Goal: Navigation & Orientation: Find specific page/section

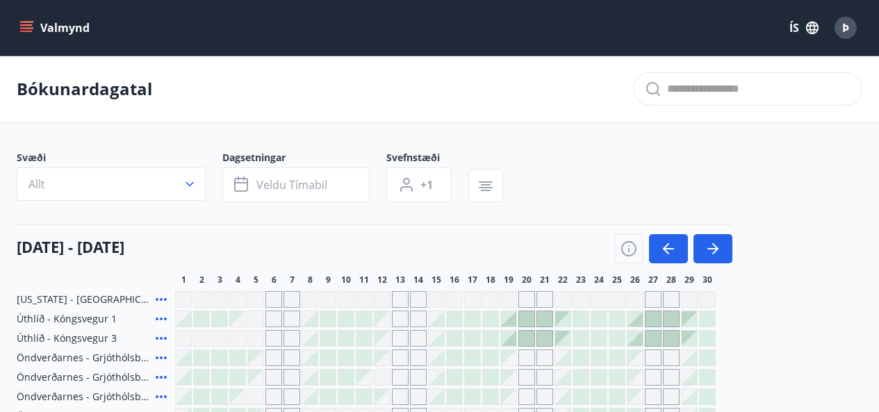
scroll to position [254, 0]
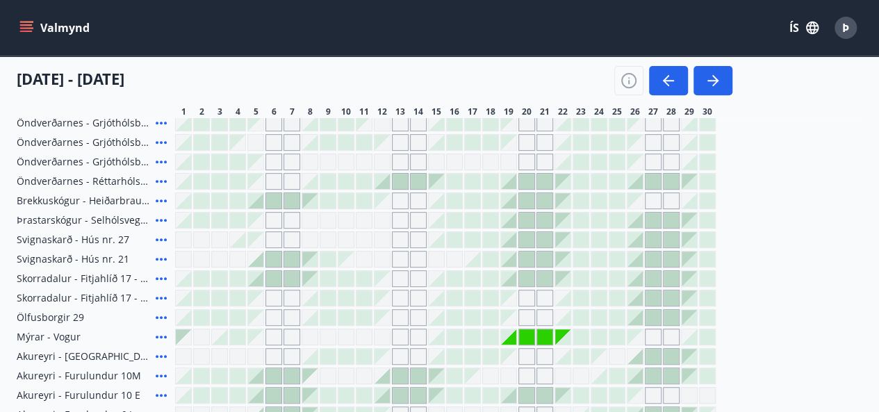
click at [28, 26] on icon "menu" at bounding box center [26, 28] width 14 height 14
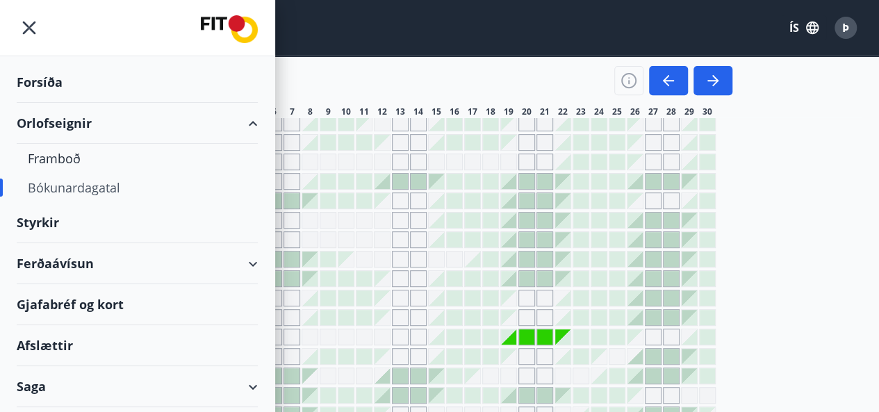
click at [43, 118] on div "Orlofseignir" at bounding box center [137, 123] width 241 height 41
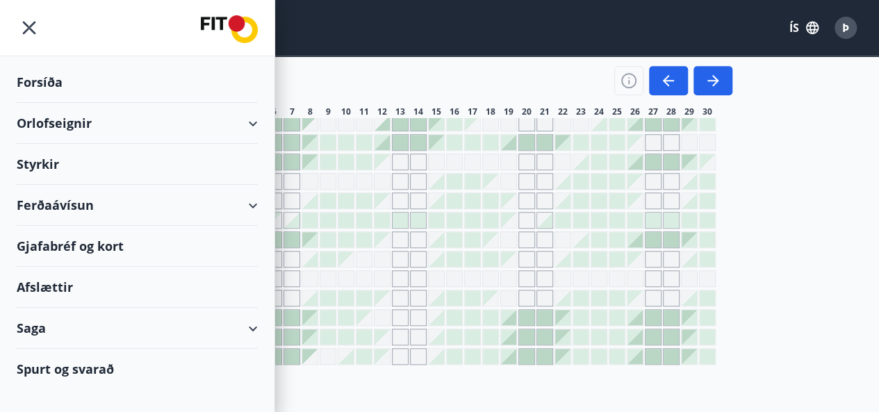
scroll to position [515, 0]
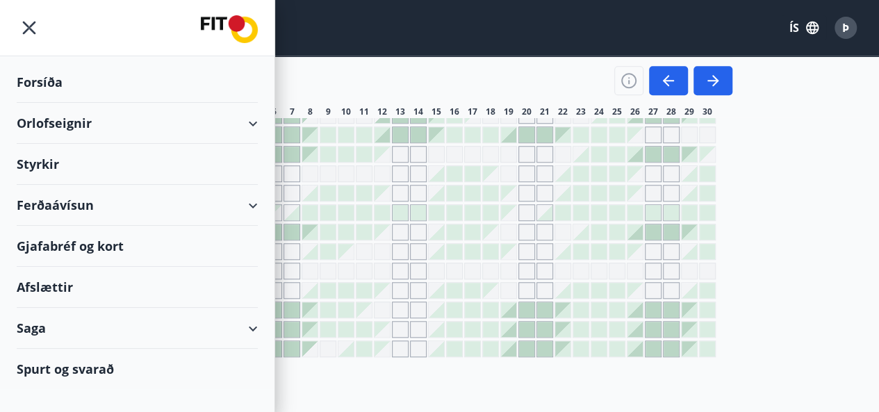
click at [45, 119] on div "Orlofseignir" at bounding box center [137, 123] width 241 height 41
click at [47, 77] on div "Forsíða" at bounding box center [137, 82] width 241 height 41
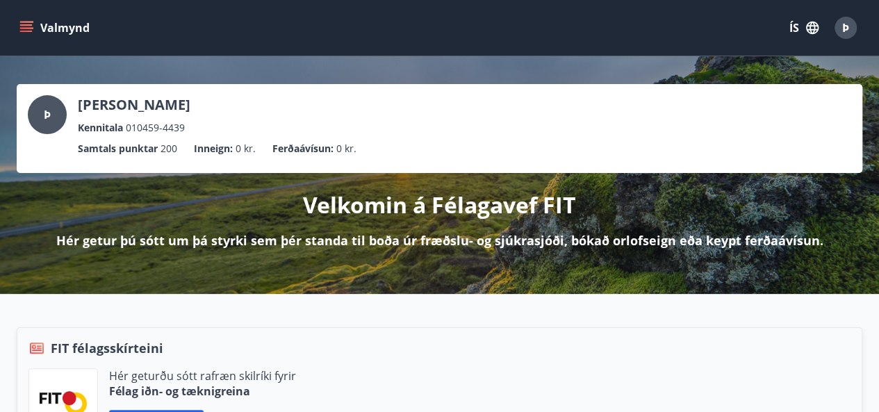
click at [32, 28] on icon "menu" at bounding box center [27, 27] width 15 height 1
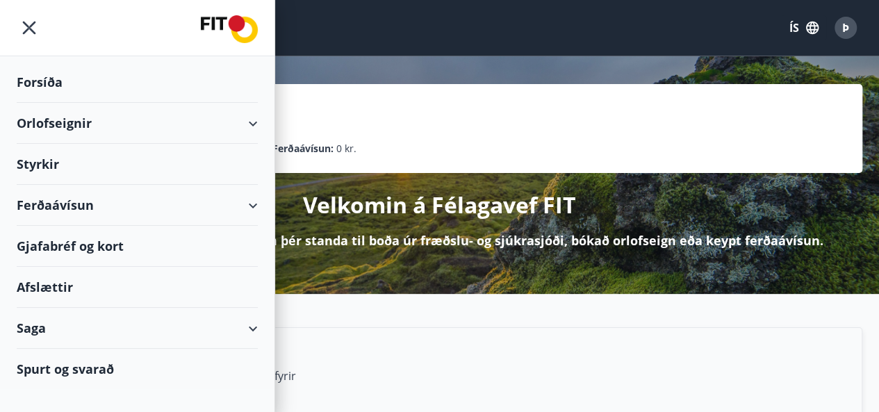
click at [65, 123] on div "Orlofseignir" at bounding box center [137, 123] width 241 height 41
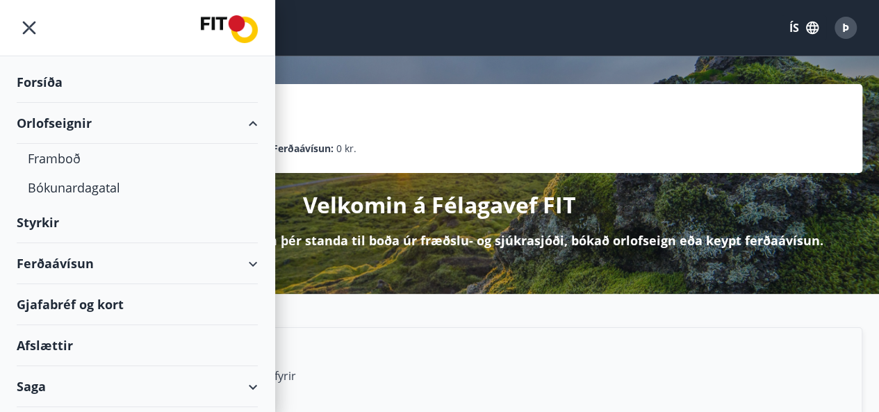
scroll to position [33, 0]
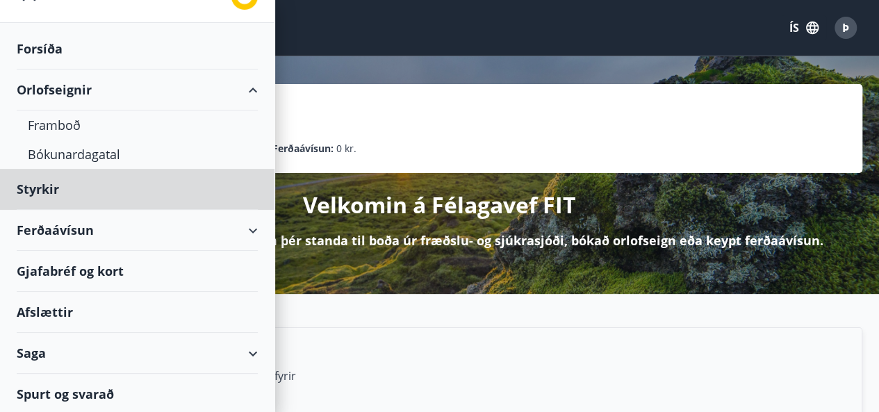
click at [46, 46] on div "Forsíða" at bounding box center [137, 48] width 241 height 41
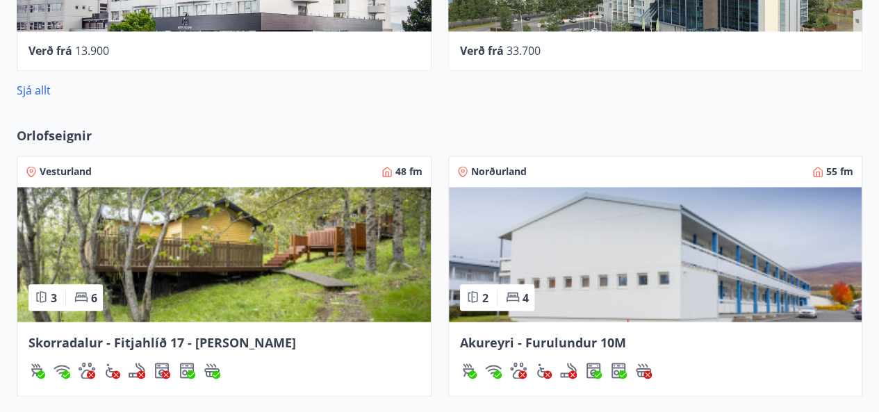
scroll to position [1040, 0]
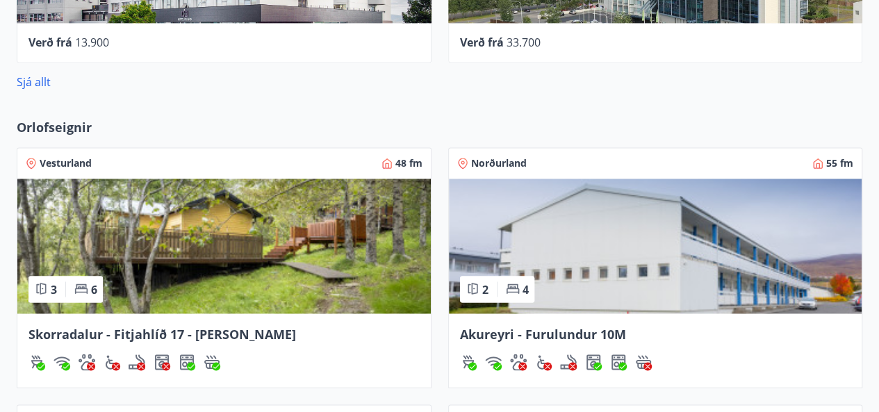
click at [163, 265] on img at bounding box center [224, 246] width 414 height 135
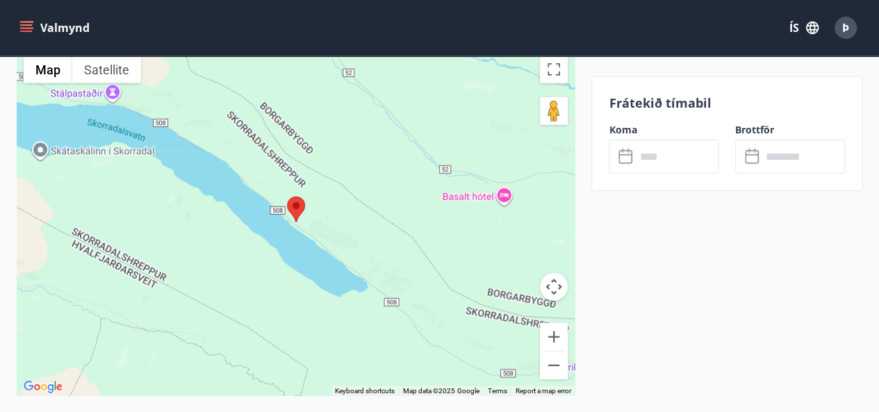
scroll to position [1229, 0]
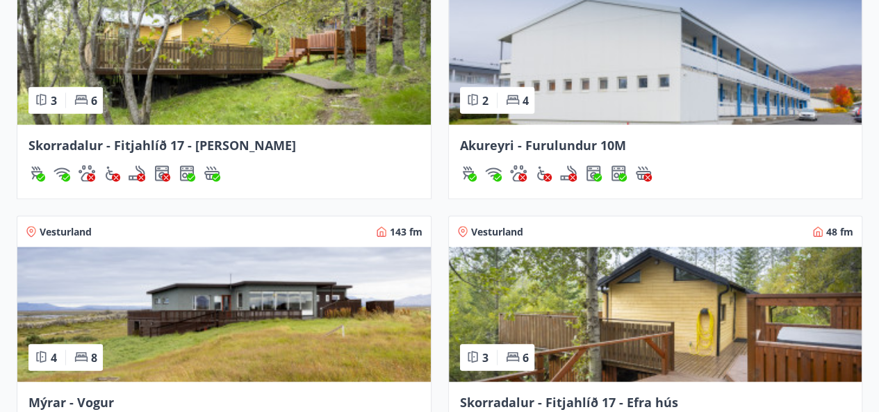
scroll to position [1252, 0]
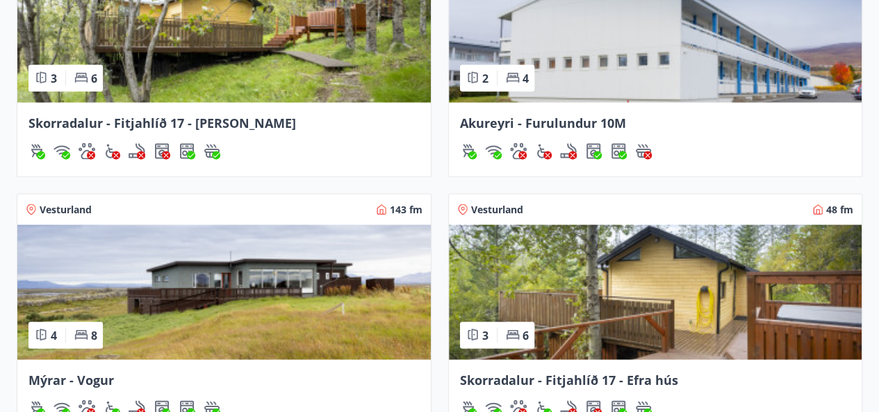
click at [292, 292] on img at bounding box center [224, 291] width 414 height 135
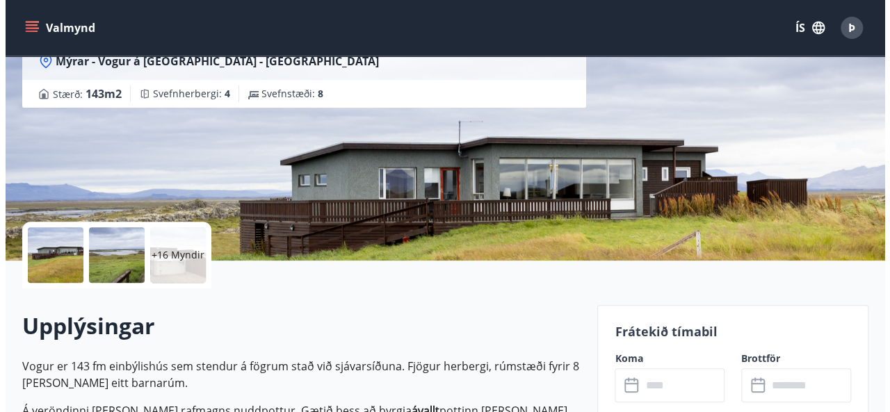
scroll to position [185, 0]
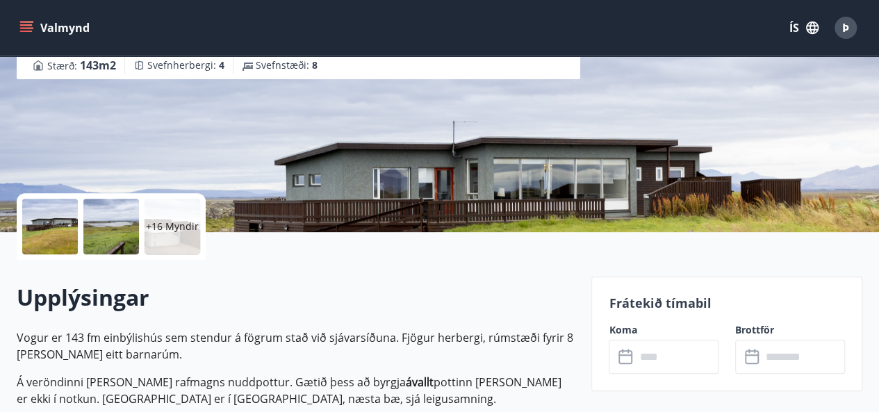
click at [47, 208] on div at bounding box center [50, 227] width 56 height 56
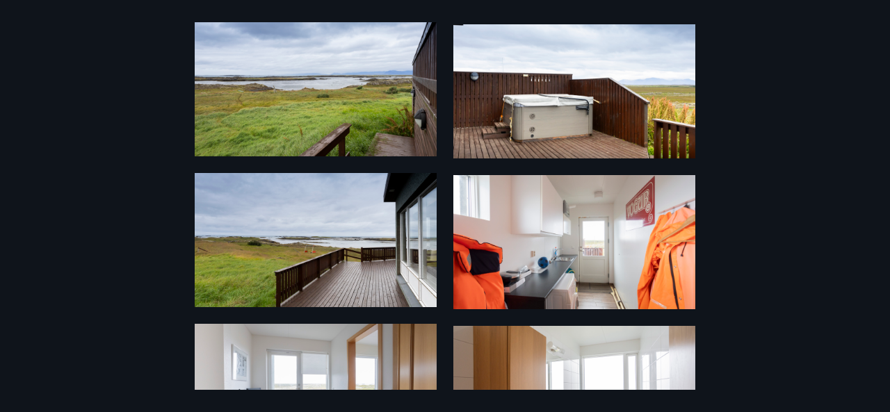
scroll to position [733, 0]
